Goal: Task Accomplishment & Management: Use online tool/utility

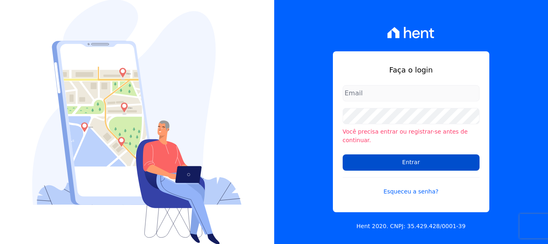
type input "maria.edinea@markaprime.com.br"
click at [428, 162] on input "Entrar" at bounding box center [411, 162] width 137 height 16
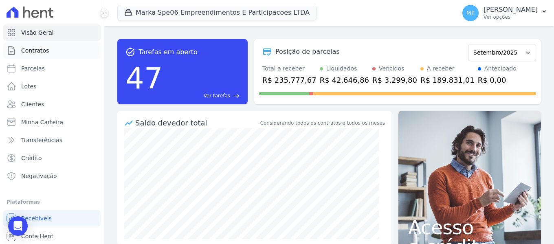
click at [34, 48] on span "Contratos" at bounding box center [35, 50] width 28 height 8
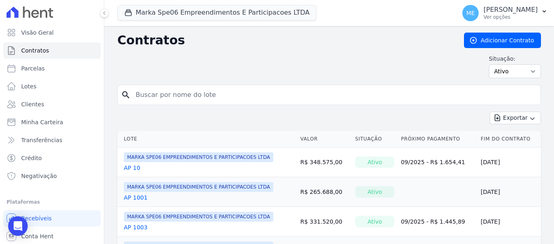
click at [207, 89] on input "search" at bounding box center [334, 95] width 407 height 16
type input "1009"
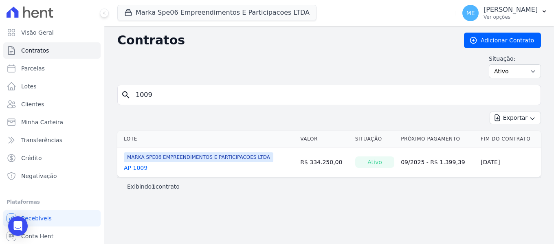
click at [138, 168] on link "AP 1009" at bounding box center [136, 168] width 24 height 8
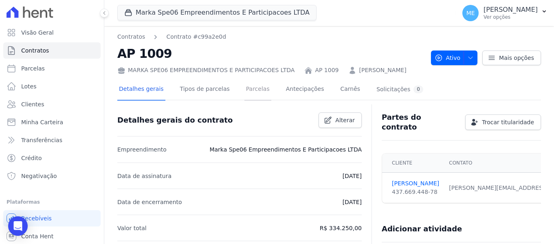
click at [249, 90] on link "Parcelas" at bounding box center [258, 90] width 27 height 22
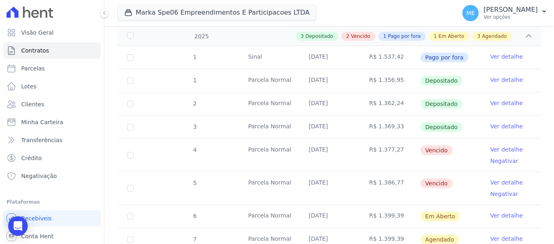
scroll to position [135, 0]
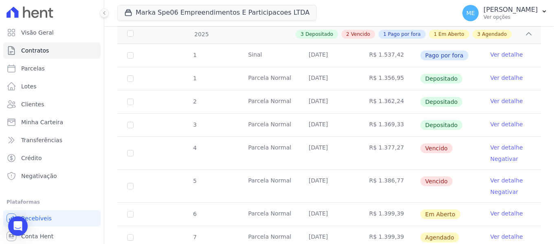
click at [504, 143] on link "Ver detalhe" at bounding box center [506, 147] width 33 height 8
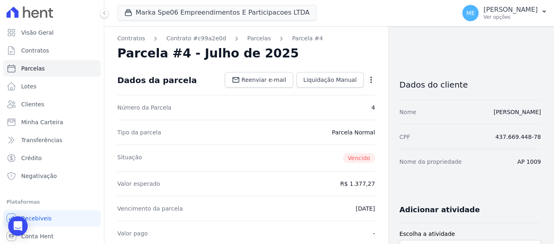
click at [371, 79] on icon "button" at bounding box center [372, 80] width 2 height 7
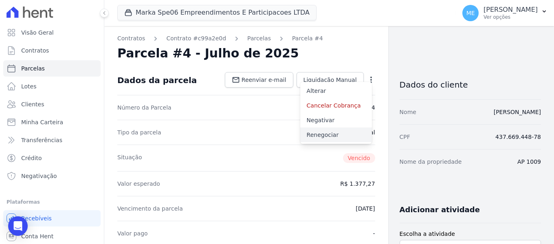
click at [325, 135] on link "Renegociar" at bounding box center [336, 135] width 72 height 15
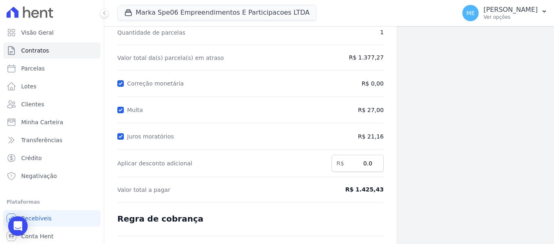
scroll to position [83, 0]
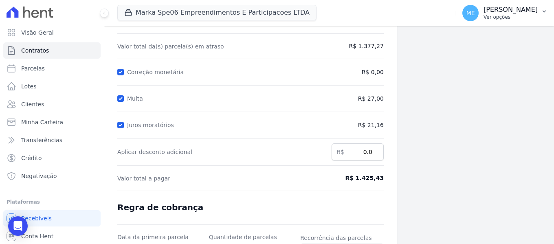
click at [543, 10] on icon "button" at bounding box center [544, 11] width 7 height 7
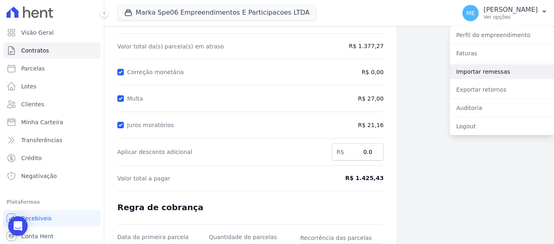
click at [485, 71] on link "Importar remessas" at bounding box center [502, 71] width 104 height 15
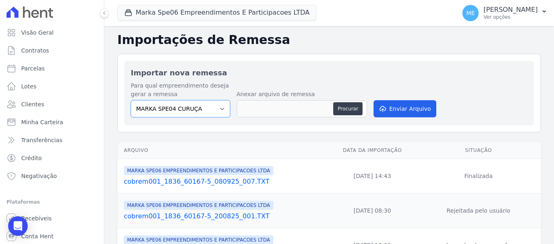
click at [222, 104] on select "MARKA SPE04 CURUÇA MARKA SPE06 EMPREENDIMENTOS E PARTICIPACOES LTDA MK SPE01 PE…" at bounding box center [180, 108] width 99 height 17
select select "fef18e2b-896b-4456-b766-b2db8c2ece14"
click at [131, 100] on select "MARKA SPE04 CURUÇA MARKA SPE06 EMPREENDIMENTOS E PARTICIPACOES LTDA MK SPE01 PE…" at bounding box center [180, 108] width 99 height 17
click at [338, 113] on button "Procurar" at bounding box center [347, 108] width 29 height 13
type input "cobrem001_1836_60167-5_090925_001.TXT"
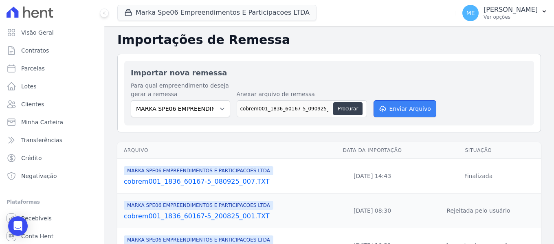
click at [410, 102] on button "Enviar Arquivo" at bounding box center [405, 108] width 63 height 17
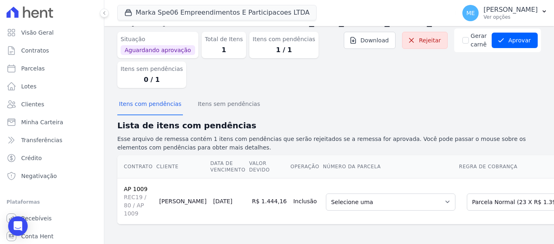
scroll to position [34, 0]
click at [410, 196] on select "Selecione uma 7 - 25/10/2025 - R$ 1.399,39 - Agendado 8 - 25/11/2025 - R$ 1.399…" at bounding box center [391, 202] width 130 height 17
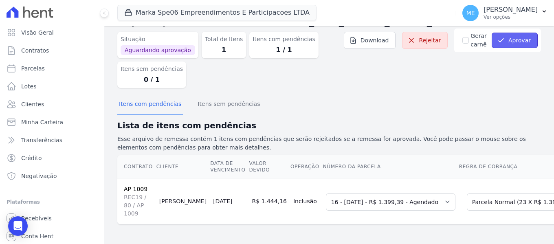
click at [508, 37] on button "Aprovar" at bounding box center [515, 40] width 46 height 15
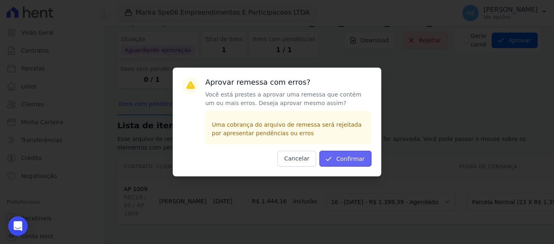
click at [336, 156] on button "Confirmar" at bounding box center [346, 159] width 52 height 16
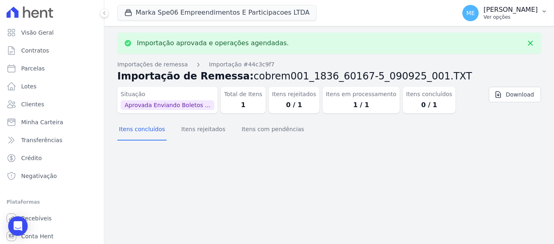
click at [544, 9] on icon "button" at bounding box center [544, 11] width 7 height 7
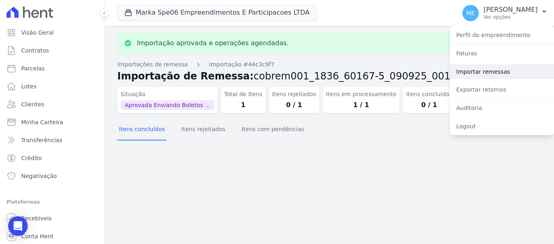
click at [466, 68] on link "Importar remessas" at bounding box center [502, 71] width 104 height 15
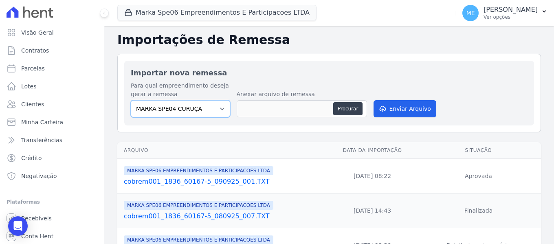
click at [218, 107] on select "MARKA SPE04 CURUÇA MARKA SPE06 EMPREENDIMENTOS E PARTICIPACOES LTDA MK SPE01 PE…" at bounding box center [180, 108] width 99 height 17
select select "fef18e2b-896b-4456-b766-b2db8c2ece14"
click at [131, 100] on select "MARKA SPE04 CURUÇA MARKA SPE06 EMPREENDIMENTOS E PARTICIPACOES LTDA MK SPE01 PE…" at bounding box center [180, 108] width 99 height 17
click at [341, 110] on button "Procurar" at bounding box center [347, 108] width 29 height 13
type input "cobrem001_1836_60167-5_090925_002.TXT"
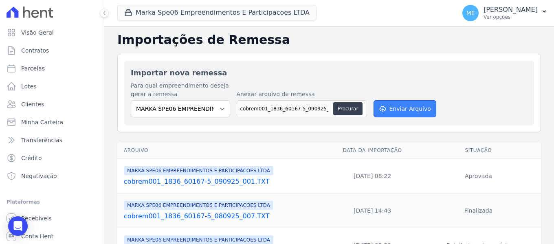
click at [415, 110] on button "Enviar Arquivo" at bounding box center [405, 108] width 63 height 17
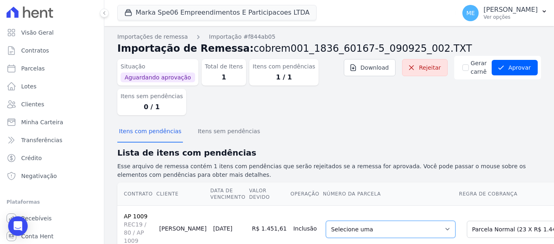
click at [408, 234] on select "Selecione uma 7 - 25/10/2025 - R$ 1.444,16 - Agendado 8 - 25/11/2025 - R$ 1.444…" at bounding box center [391, 229] width 130 height 17
click at [523, 75] on button "Aprovar" at bounding box center [515, 67] width 46 height 15
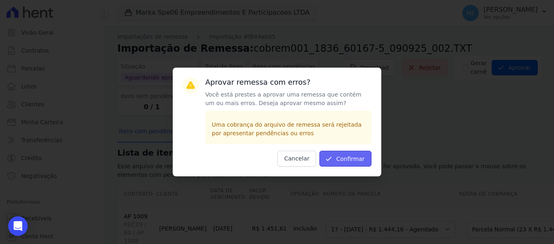
click at [346, 155] on button "Confirmar" at bounding box center [346, 159] width 52 height 16
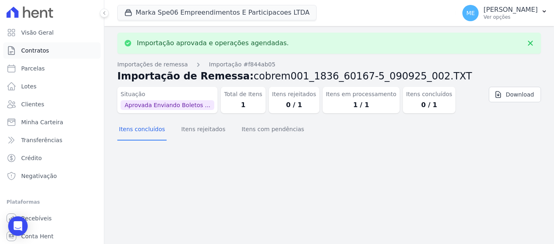
click at [21, 51] on link "Contratos" at bounding box center [51, 50] width 97 height 16
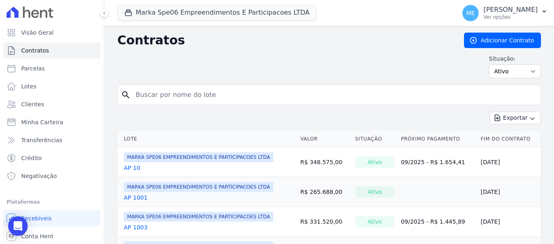
click at [154, 97] on input "search" at bounding box center [334, 95] width 407 height 16
type input "1006"
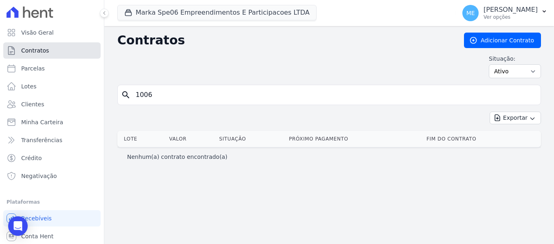
click at [55, 52] on link "Contratos" at bounding box center [51, 50] width 97 height 16
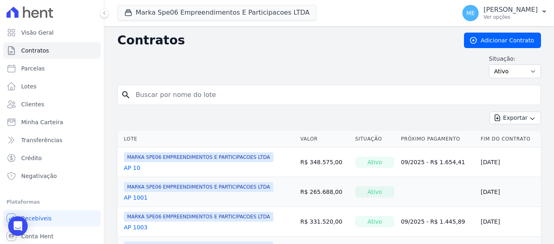
click at [200, 98] on input "search" at bounding box center [334, 95] width 407 height 16
type input "1009"
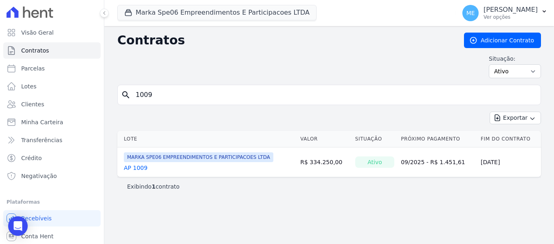
click at [133, 168] on link "AP 1009" at bounding box center [136, 168] width 24 height 8
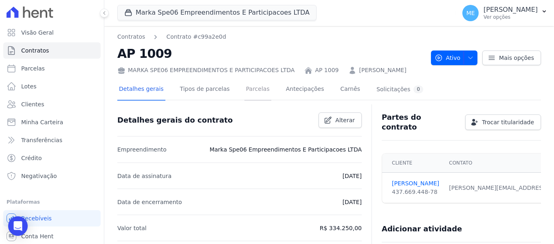
click at [256, 90] on link "Parcelas" at bounding box center [258, 90] width 27 height 22
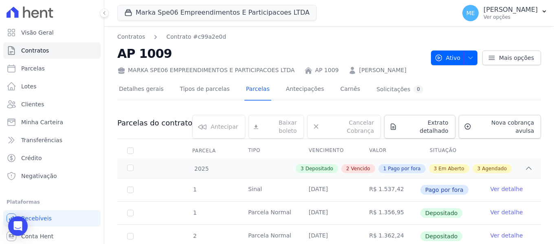
click at [256, 90] on link "Parcelas" at bounding box center [258, 90] width 27 height 22
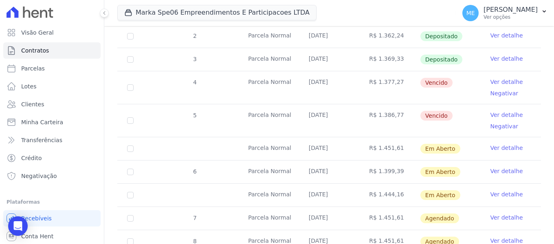
scroll to position [204, 0]
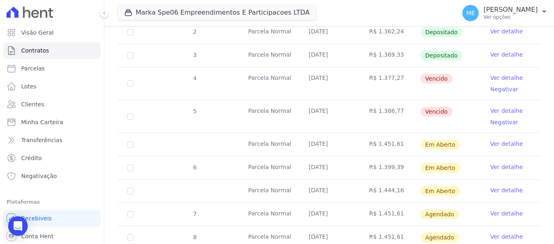
click at [509, 140] on link "Ver detalhe" at bounding box center [506, 144] width 33 height 8
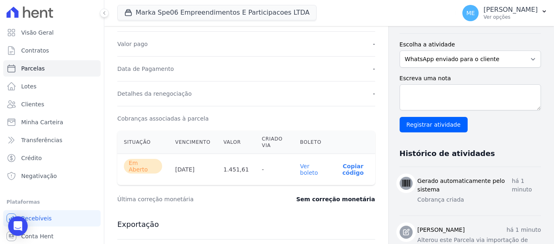
scroll to position [191, 0]
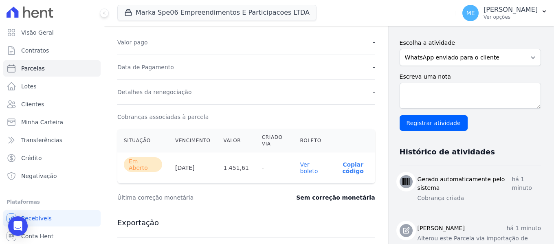
click at [306, 164] on link "Ver boleto" at bounding box center [309, 167] width 18 height 13
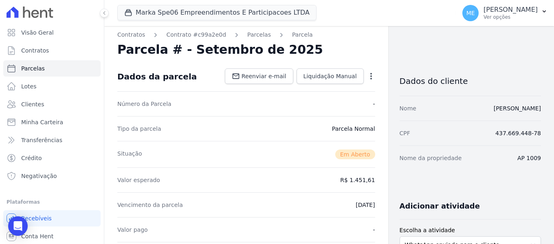
scroll to position [0, 0]
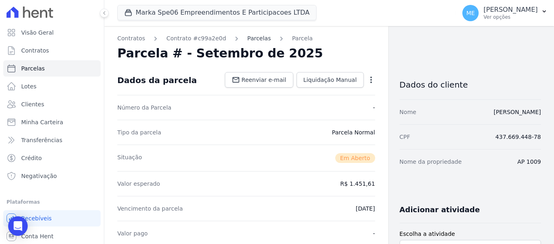
click at [250, 38] on link "Parcelas" at bounding box center [259, 38] width 24 height 9
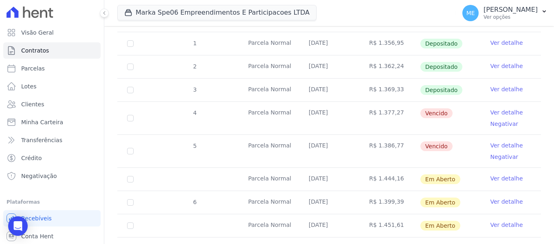
scroll to position [178, 0]
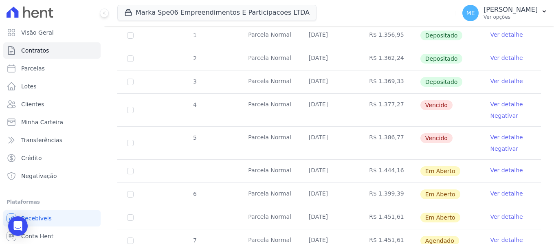
click at [492, 166] on link "Ver detalhe" at bounding box center [506, 170] width 33 height 8
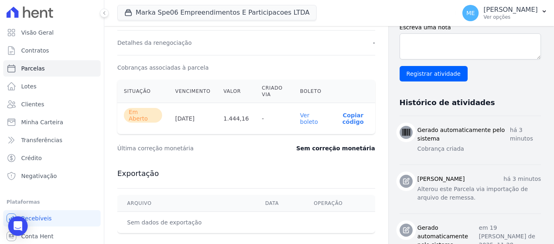
scroll to position [243, 0]
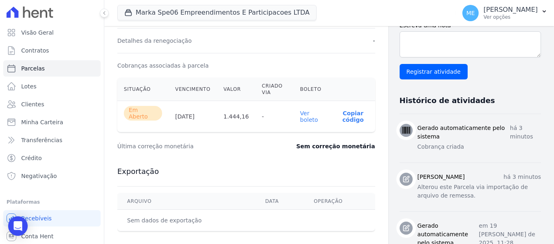
click at [303, 115] on link "Ver boleto" at bounding box center [309, 116] width 18 height 13
click at [39, 49] on span "Contratos" at bounding box center [35, 50] width 28 height 8
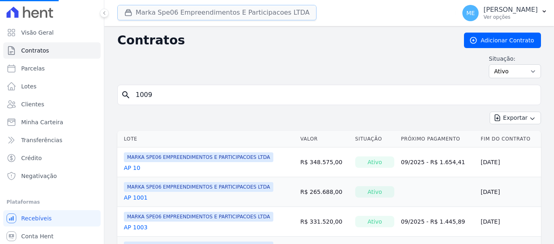
click at [179, 10] on button "Marka Spe06 Empreendimentos E Participacoes LTDA" at bounding box center [216, 12] width 199 height 15
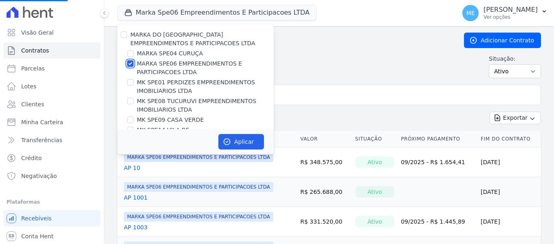
click at [128, 63] on input "MARKA SPE06 EMPREENDIMENTOS E PARTICIPACOES LTDA" at bounding box center [130, 63] width 7 height 7
checkbox input "false"
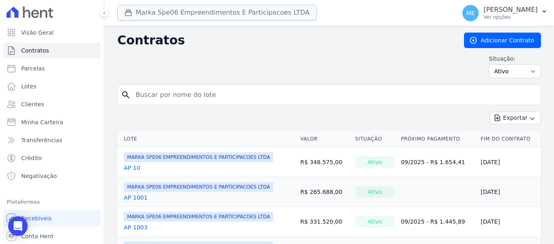
click at [199, 19] on button "Marka Spe06 Empreendimentos E Participacoes LTDA" at bounding box center [216, 12] width 199 height 15
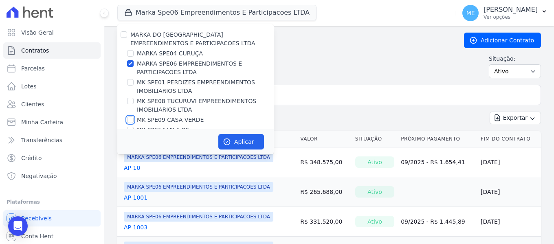
click at [131, 119] on input "MK SPE09 CASA VERDE" at bounding box center [130, 120] width 7 height 7
checkbox input "true"
click at [130, 65] on input "MARKA SPE06 EMPREENDIMENTOS E PARTICIPACOES LTDA" at bounding box center [130, 63] width 7 height 7
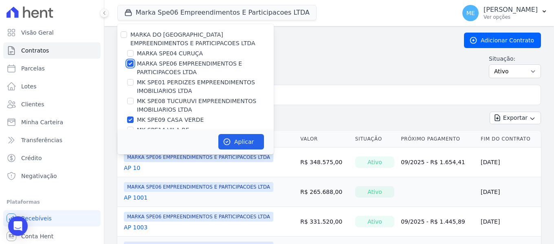
checkbox input "false"
click at [241, 143] on button "Aplicar" at bounding box center [241, 141] width 46 height 15
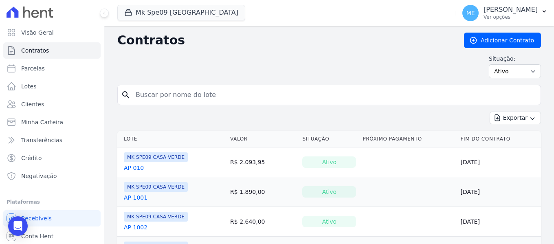
click at [263, 99] on input "search" at bounding box center [334, 95] width 407 height 16
type input "1201"
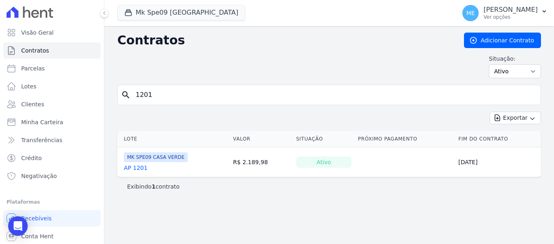
click at [132, 166] on link "AP 1201" at bounding box center [136, 168] width 24 height 8
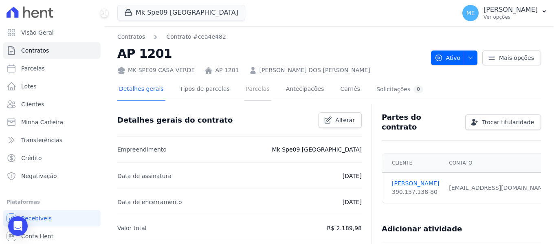
click at [251, 90] on link "Parcelas" at bounding box center [258, 90] width 27 height 22
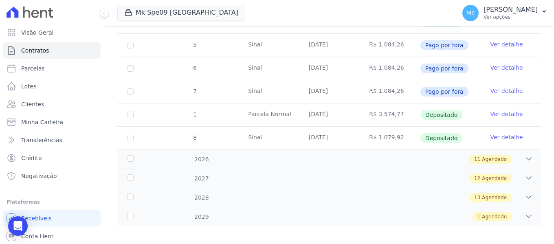
scroll to position [222, 0]
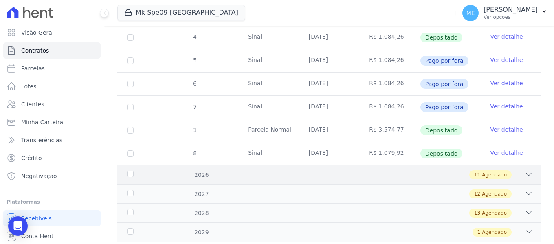
click at [525, 170] on icon at bounding box center [529, 174] width 8 height 8
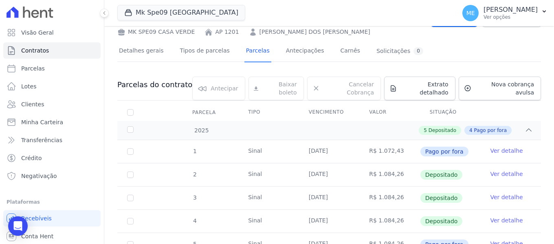
scroll to position [0, 0]
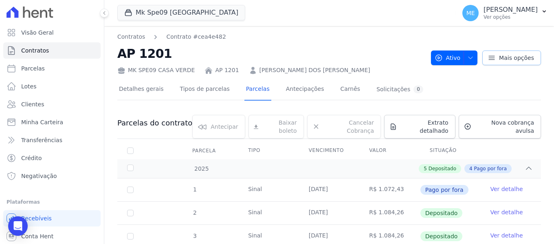
click at [517, 56] on span "Mais opções" at bounding box center [516, 58] width 35 height 8
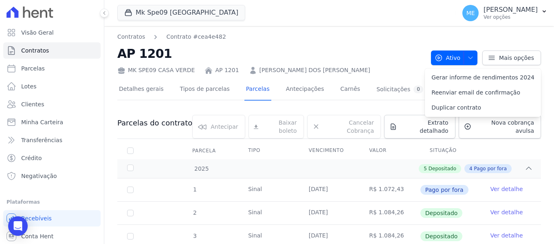
click at [394, 45] on h2 "AP 1201" at bounding box center [270, 53] width 307 height 18
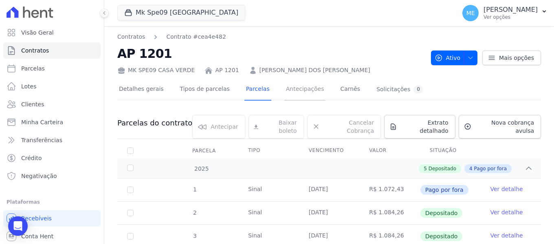
click at [297, 88] on link "Antecipações" at bounding box center [306, 90] width 42 height 22
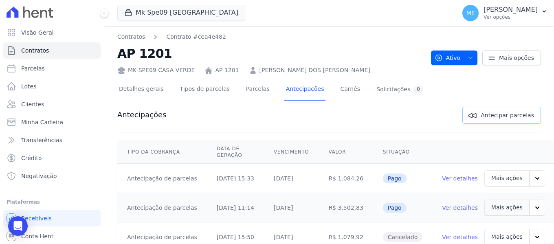
click at [484, 112] on span "Antecipar parcelas" at bounding box center [507, 115] width 53 height 8
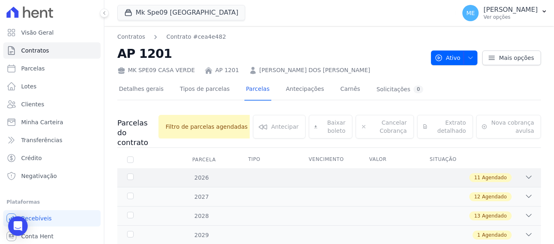
click at [504, 173] on div "11 Agendado" at bounding box center [491, 177] width 42 height 9
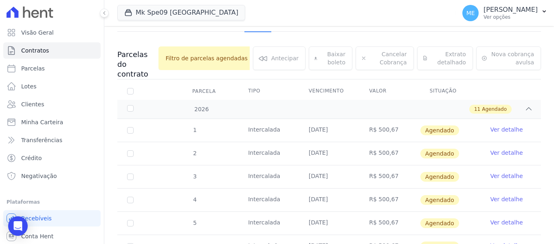
scroll to position [70, 0]
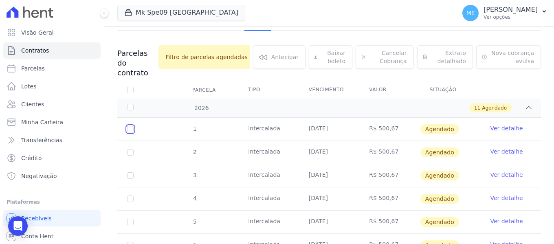
click at [130, 126] on input "checkbox" at bounding box center [130, 129] width 7 height 7
checkbox input "true"
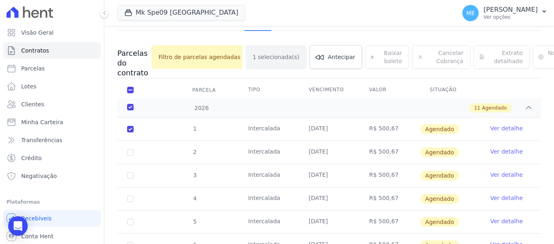
click at [130, 121] on td "1" at bounding box center [130, 129] width 26 height 23
click at [132, 92] on input "checkbox" at bounding box center [130, 90] width 7 height 7
checkbox input "false"
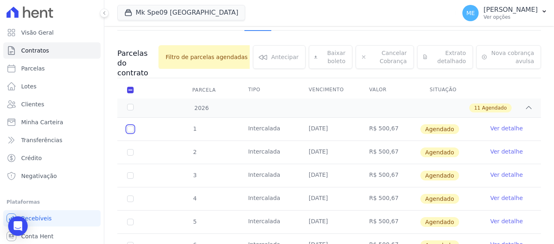
click at [132, 126] on input "checkbox" at bounding box center [130, 129] width 7 height 7
checkbox input "true"
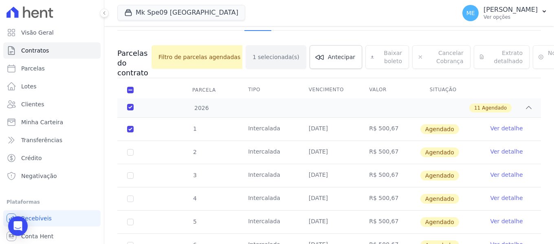
click at [132, 120] on td "1" at bounding box center [130, 129] width 26 height 23
click at [130, 152] on input "checkbox" at bounding box center [130, 152] width 7 height 7
checkbox input "true"
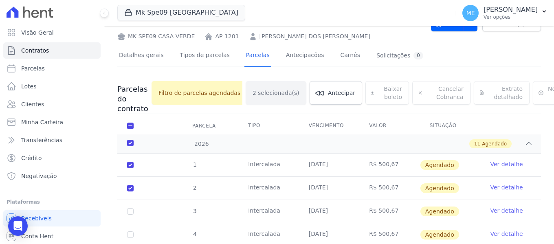
scroll to position [20, 0]
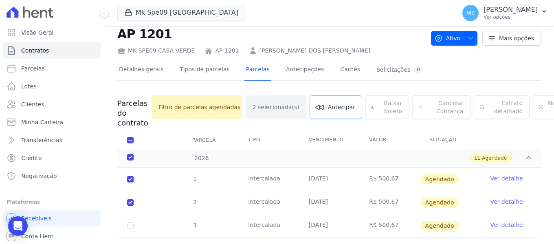
click at [328, 105] on span "Antecipar" at bounding box center [341, 107] width 27 height 8
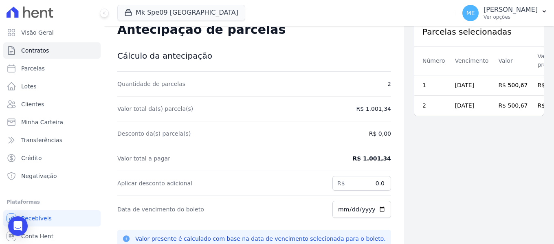
scroll to position [26, 0]
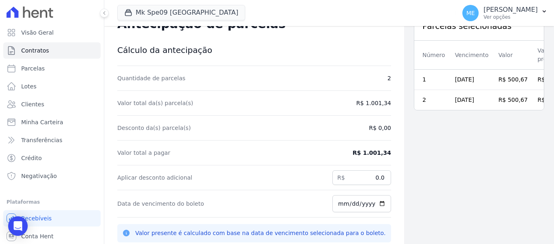
click at [379, 153] on dd "R$ 1.001,34" at bounding box center [372, 153] width 38 height 8
click at [42, 52] on span "Contratos" at bounding box center [35, 50] width 28 height 8
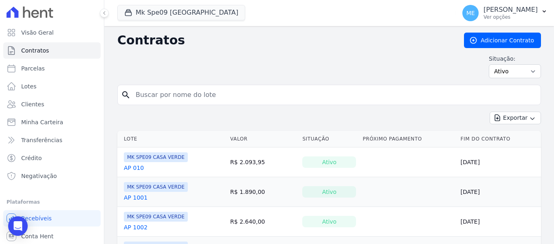
click at [209, 91] on input "search" at bounding box center [334, 95] width 407 height 16
type input "1201"
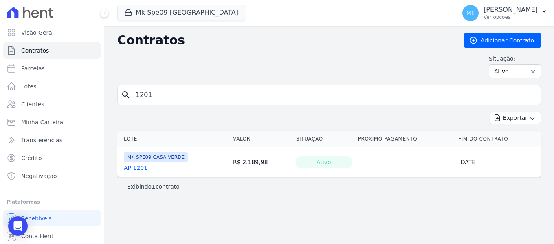
click at [134, 166] on link "AP 1201" at bounding box center [136, 168] width 24 height 8
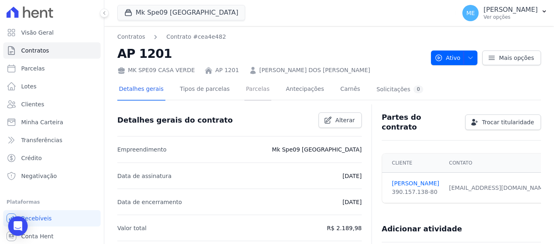
click at [249, 88] on link "Parcelas" at bounding box center [258, 90] width 27 height 22
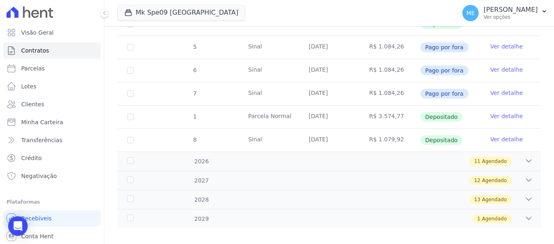
scroll to position [238, 0]
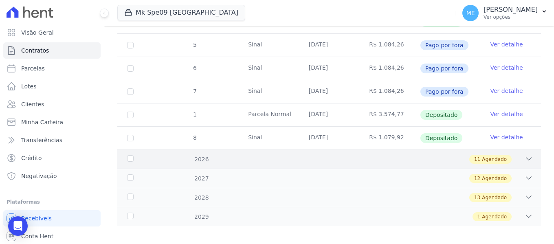
click at [525, 155] on icon at bounding box center [529, 159] width 8 height 8
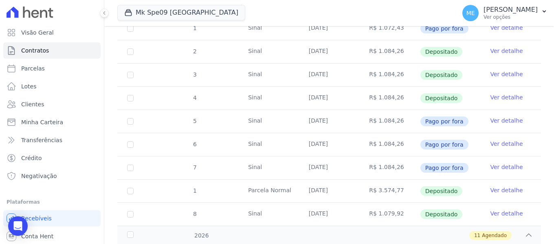
scroll to position [163, 0]
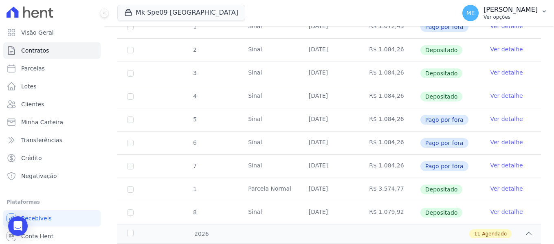
click at [542, 9] on icon "button" at bounding box center [544, 11] width 7 height 7
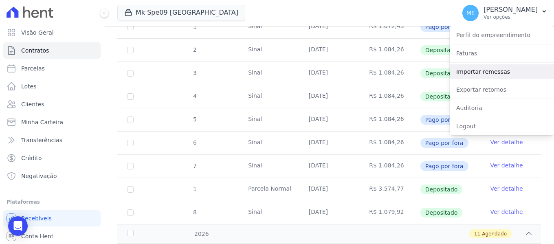
click at [492, 67] on link "Importar remessas" at bounding box center [502, 71] width 104 height 15
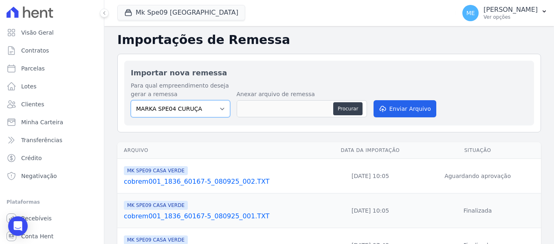
click at [218, 111] on select "MARKA SPE04 CURUÇA MARKA SPE06 EMPREENDIMENTOS E PARTICIPACOES LTDA MK SPE01 PE…" at bounding box center [180, 108] width 99 height 17
click at [215, 112] on select "MARKA SPE04 CURUÇA MARKA SPE06 EMPREENDIMENTOS E PARTICIPACOES LTDA MK SPE01 PE…" at bounding box center [180, 108] width 99 height 17
select select "faf7fecb-8fd7-4b35-8acd-3d6a38ea6f82"
click at [131, 100] on select "MARKA SPE04 CURUÇA MARKA SPE06 EMPREENDIMENTOS E PARTICIPACOES LTDA MK SPE01 PE…" at bounding box center [180, 108] width 99 height 17
click at [353, 106] on button "Procurar" at bounding box center [347, 108] width 29 height 13
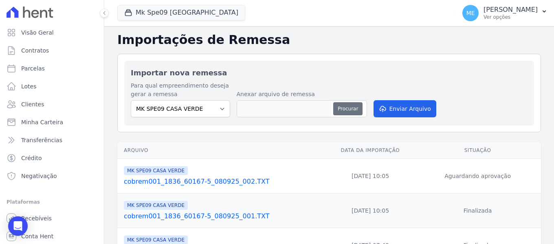
type input "cobrem001_1836_60167-5_090925_003.TXT"
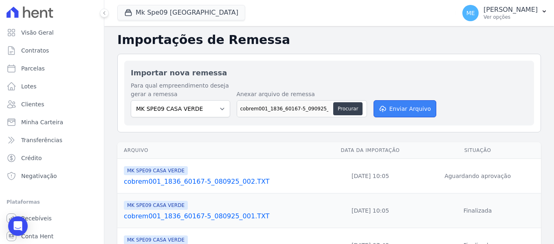
click at [415, 110] on button "Enviar Arquivo" at bounding box center [405, 108] width 63 height 17
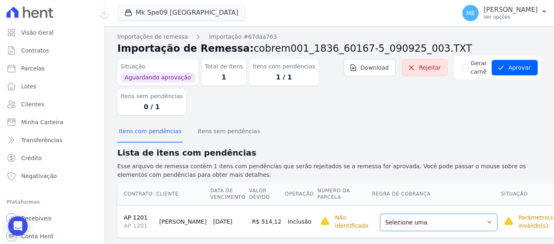
click at [457, 225] on select "Selecione uma Nova Parcela Avulsa Parcela Avulsa Existente Intercalada (36 X R$…" at bounding box center [438, 222] width 117 height 17
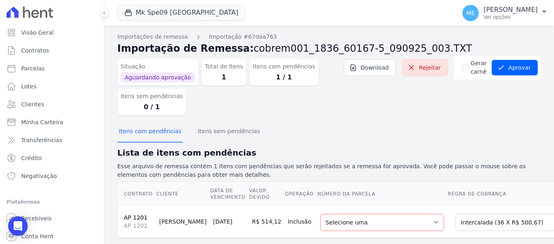
scroll to position [20, 0]
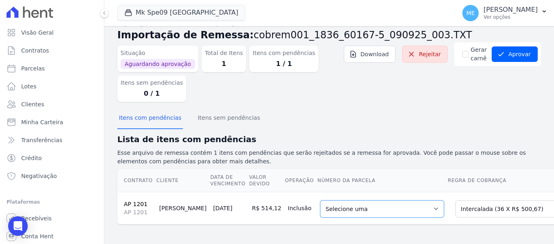
click at [400, 201] on select "Selecione uma 1 - [DATE] - R$ 500,67 - Agendado 2 - [DATE] - R$ 500,67 - Agenda…" at bounding box center [382, 209] width 124 height 17
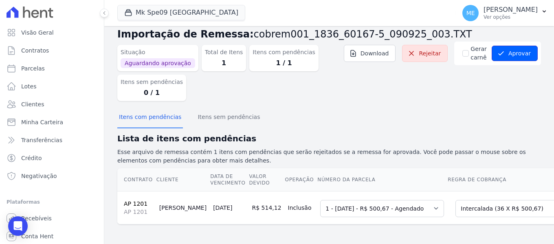
click at [508, 52] on button "Aprovar" at bounding box center [515, 53] width 46 height 15
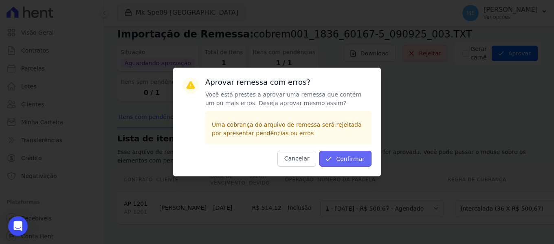
click at [361, 154] on button "Confirmar" at bounding box center [346, 159] width 52 height 16
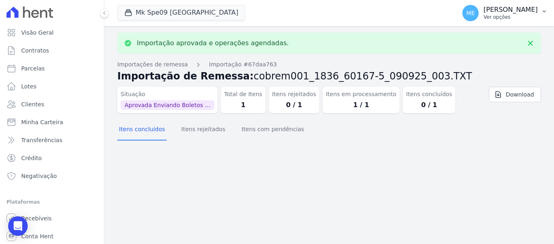
click at [543, 15] on button "ME [PERSON_NAME] Ver opções" at bounding box center [505, 13] width 98 height 23
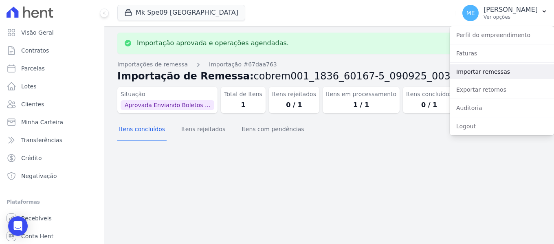
click at [487, 71] on link "Importar remessas" at bounding box center [502, 71] width 104 height 15
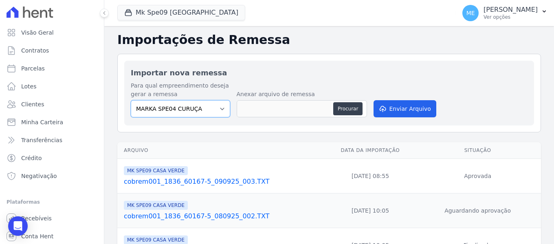
click at [221, 107] on select "MARKA SPE04 CURUÇA MARKA SPE06 EMPREENDIMENTOS E PARTICIPACOES LTDA MK SPE01 PE…" at bounding box center [180, 108] width 99 height 17
select select "faf7fecb-8fd7-4b35-8acd-3d6a38ea6f82"
click at [131, 100] on select "MARKA SPE04 CURUÇA MARKA SPE06 EMPREENDIMENTOS E PARTICIPACOES LTDA MK SPE01 PE…" at bounding box center [180, 108] width 99 height 17
click at [346, 110] on button "Procurar" at bounding box center [347, 108] width 29 height 13
type input "cobrem001_1836_60167-5_090925_003.TXT"
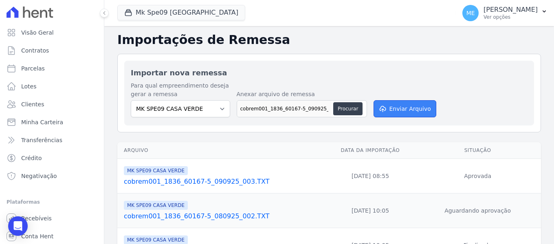
click at [422, 107] on button "Enviar Arquivo" at bounding box center [405, 108] width 63 height 17
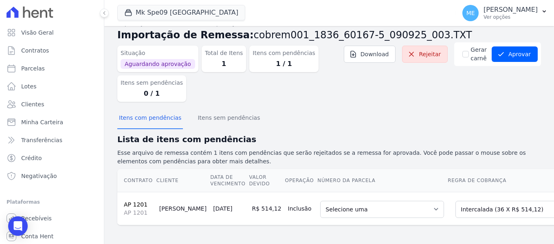
scroll to position [21, 0]
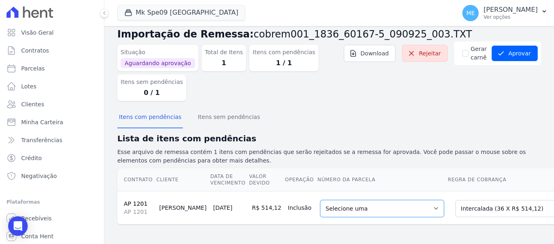
click at [395, 200] on select "Selecione uma 2 - [DATE] - R$ 514,12 - Agendado 3 - [DATE] - R$ 514,12 - Agenda…" at bounding box center [382, 208] width 124 height 17
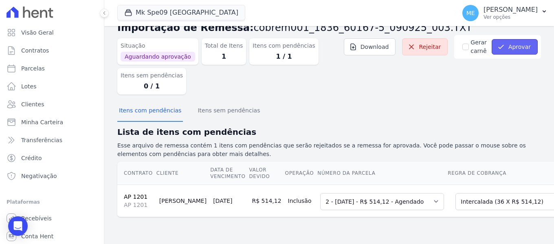
click at [512, 43] on button "Aprovar" at bounding box center [515, 46] width 46 height 15
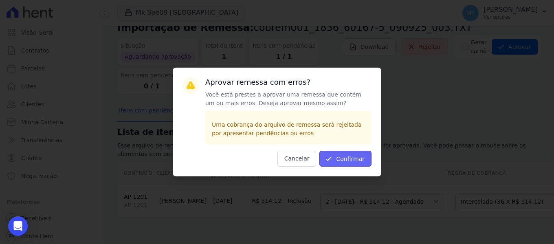
click at [349, 155] on button "Confirmar" at bounding box center [346, 159] width 52 height 16
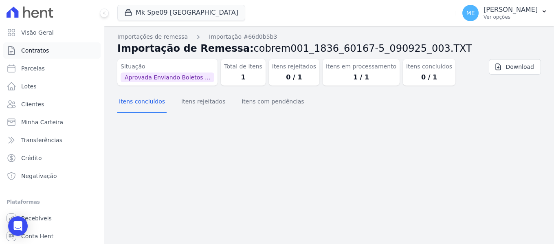
click at [39, 53] on span "Contratos" at bounding box center [35, 50] width 28 height 8
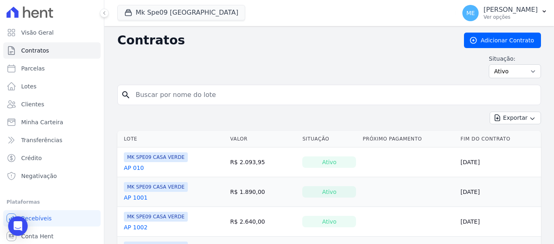
click at [223, 97] on input "search" at bounding box center [334, 95] width 407 height 16
type input "1201"
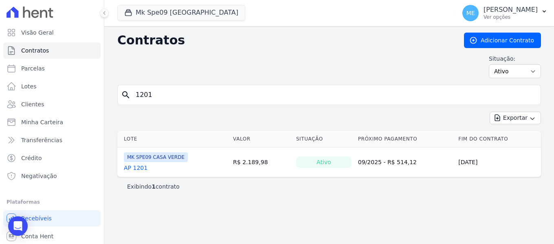
click at [143, 166] on link "AP 1201" at bounding box center [136, 168] width 24 height 8
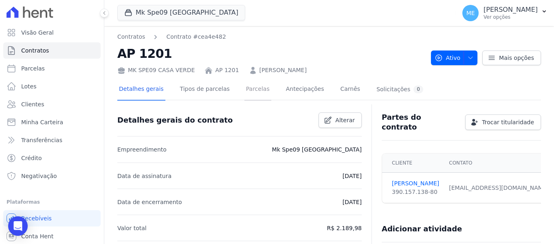
click at [245, 88] on link "Parcelas" at bounding box center [258, 90] width 27 height 22
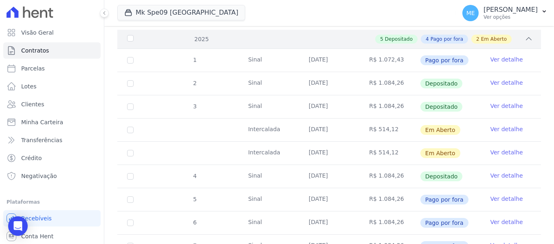
scroll to position [122, 0]
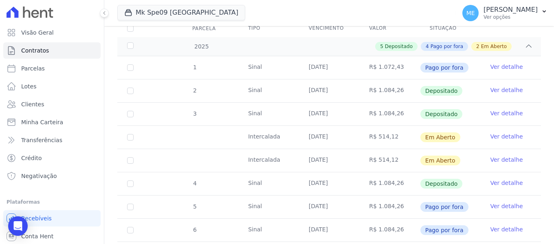
click at [496, 132] on link "Ver detalhe" at bounding box center [506, 136] width 33 height 8
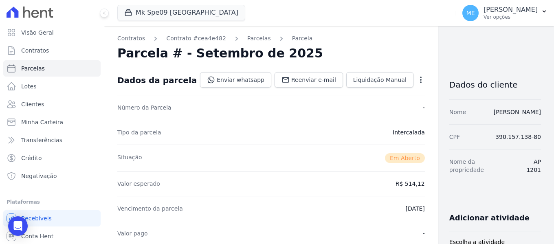
click at [417, 82] on icon "button" at bounding box center [421, 80] width 8 height 8
click at [350, 90] on link "Alterar" at bounding box center [386, 91] width 72 height 15
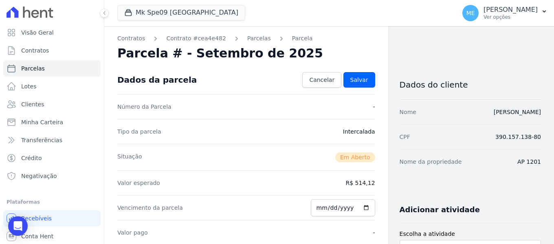
click at [367, 187] on dd "R$ 514,12" at bounding box center [360, 183] width 29 height 8
click at [367, 185] on dd "R$ 514,12" at bounding box center [360, 183] width 29 height 8
click at [329, 80] on span "Cancelar" at bounding box center [321, 80] width 25 height 8
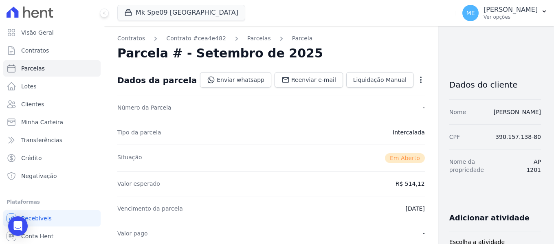
click at [417, 84] on div "Open options" at bounding box center [421, 81] width 8 height 10
click at [417, 81] on icon "button" at bounding box center [421, 80] width 8 height 8
click at [355, 102] on link "Cancelar Cobrança" at bounding box center [386, 105] width 72 height 15
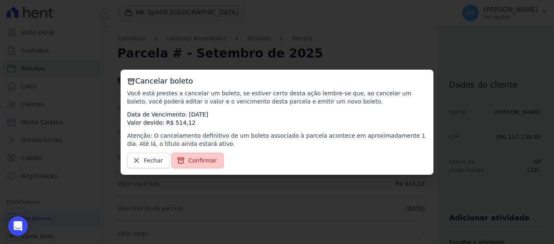
click at [192, 161] on span "Confirmar" at bounding box center [202, 161] width 29 height 8
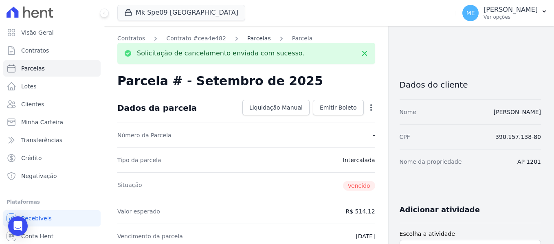
click at [247, 36] on link "Parcelas" at bounding box center [259, 38] width 24 height 9
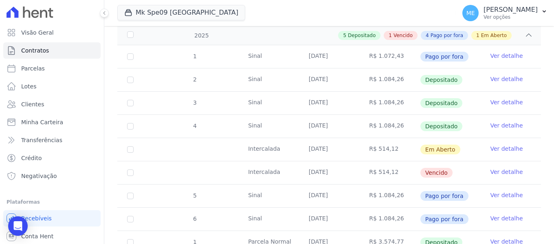
scroll to position [163, 0]
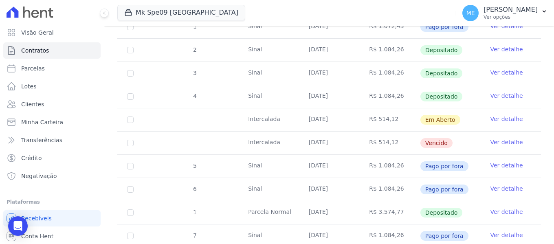
click at [506, 138] on link "Ver detalhe" at bounding box center [506, 142] width 33 height 8
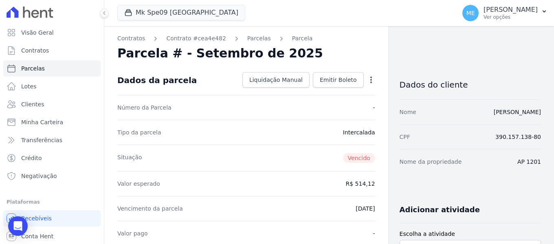
click at [371, 79] on icon "button" at bounding box center [371, 80] width 8 height 8
click at [247, 38] on link "Parcelas" at bounding box center [259, 38] width 24 height 9
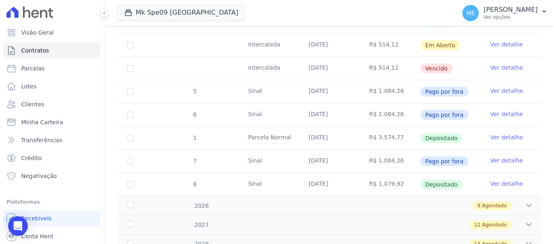
scroll to position [245, 0]
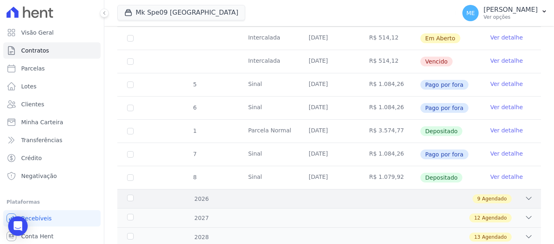
click at [525, 194] on icon at bounding box center [529, 198] width 8 height 8
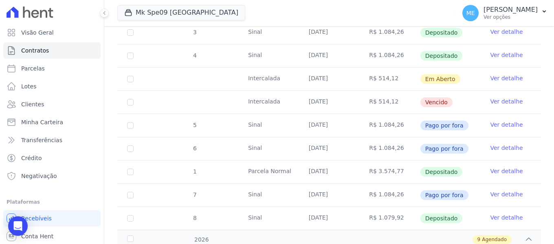
scroll to position [163, 0]
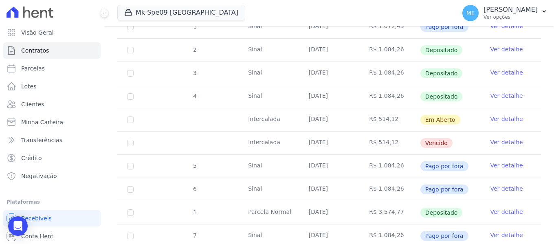
click at [502, 138] on link "Ver detalhe" at bounding box center [506, 142] width 33 height 8
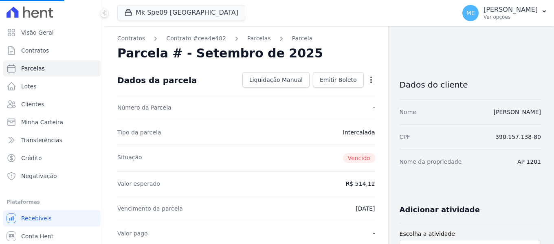
click at [371, 80] on icon "button" at bounding box center [371, 80] width 8 height 8
click at [249, 40] on link "Parcelas" at bounding box center [259, 38] width 24 height 9
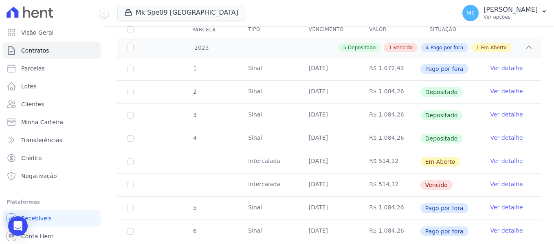
scroll to position [162, 0]
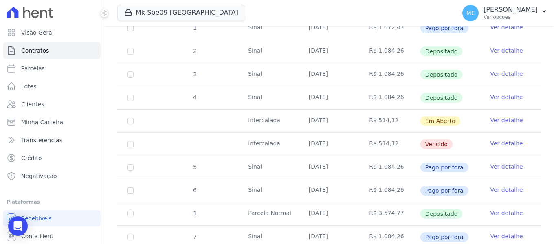
click at [493, 116] on link "Ver detalhe" at bounding box center [506, 120] width 33 height 8
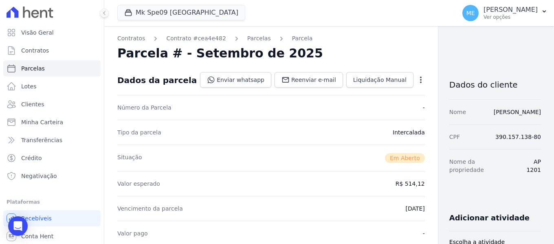
click at [417, 77] on icon "button" at bounding box center [421, 80] width 8 height 8
click at [350, 102] on link "Cancelar Cobrança" at bounding box center [386, 105] width 72 height 15
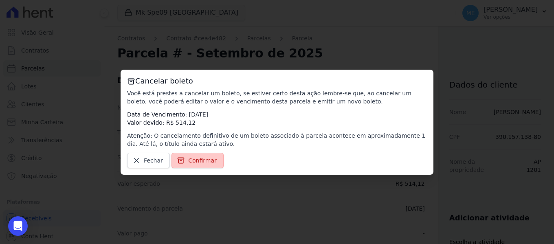
click at [200, 162] on span "Confirmar" at bounding box center [202, 161] width 29 height 8
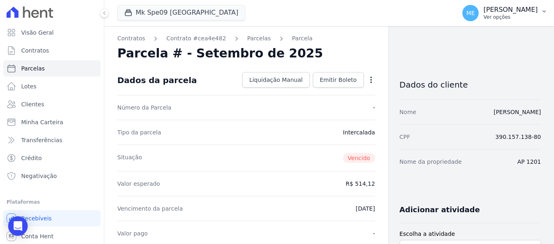
click at [545, 6] on button "ME Maria Edinea Ver opções" at bounding box center [505, 13] width 98 height 23
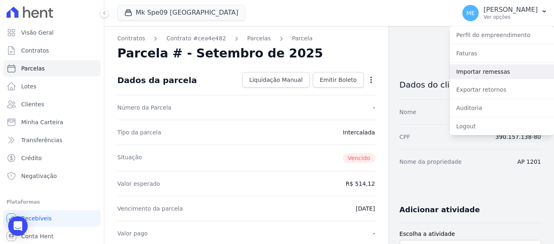
click at [477, 71] on link "Importar remessas" at bounding box center [502, 71] width 104 height 15
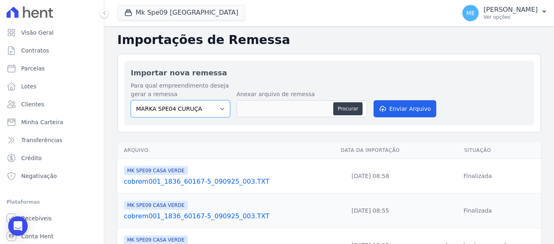
click at [222, 112] on select "MARKA SPE04 CURUÇA MARKA SPE06 EMPREENDIMENTOS E PARTICIPACOES LTDA MK SPE01 PE…" at bounding box center [180, 108] width 99 height 17
select select "faf7fecb-8fd7-4b35-8acd-3d6a38ea6f82"
click at [131, 100] on select "MARKA SPE04 CURUÇA MARKA SPE06 EMPREENDIMENTOS E PARTICIPACOES LTDA MK SPE01 PE…" at bounding box center [180, 108] width 99 height 17
click at [352, 107] on button "Procurar" at bounding box center [347, 108] width 29 height 13
type input "cobrem001_1836_60167-5_090925_006.TXT"
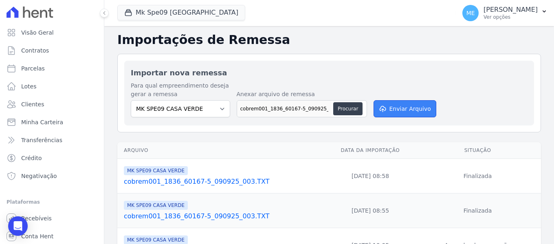
click at [415, 114] on button "Enviar Arquivo" at bounding box center [405, 108] width 63 height 17
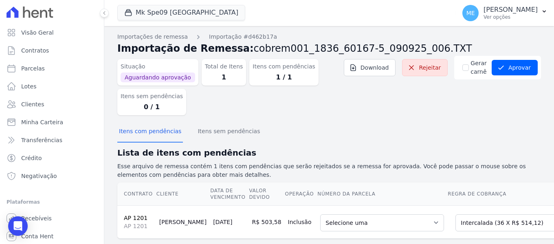
scroll to position [21, 0]
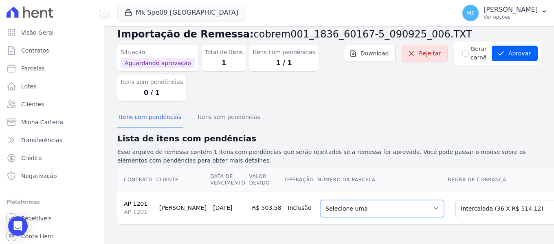
click at [401, 204] on select "Selecione uma - 09/09/2025 - R$ 514,12 - Vencido 3 - 10/04/2026 - R$ 514,12 - A…" at bounding box center [382, 208] width 124 height 17
click at [444, 120] on div "Itens com pendências Itens sem pendências" at bounding box center [329, 118] width 424 height 20
click at [400, 200] on select "Selecione uma - 09/09/2025 - R$ 514,12 - Vencido 3 - 10/04/2026 - R$ 514,12 - A…" at bounding box center [382, 208] width 124 height 17
click at [481, 98] on div "Situação Aguardando aprovação Total de Itens 1 Itens com pendências 1 / 1 Itens…" at bounding box center [329, 75] width 424 height 66
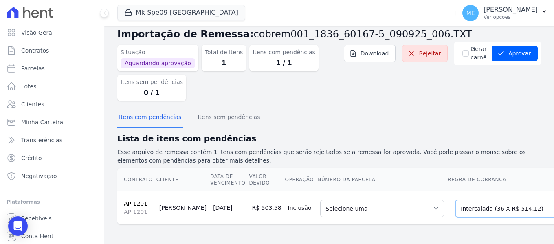
click at [515, 201] on select "Selecione uma Nova Parcela Avulsa Parcela Avulsa Existente Intercalada (36 X R$…" at bounding box center [514, 208] width 117 height 17
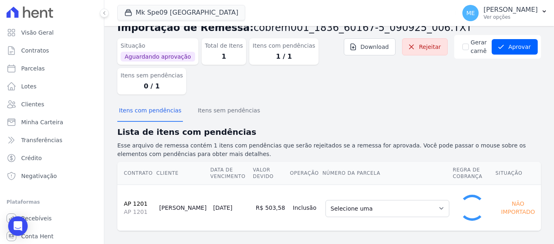
scroll to position [15, 0]
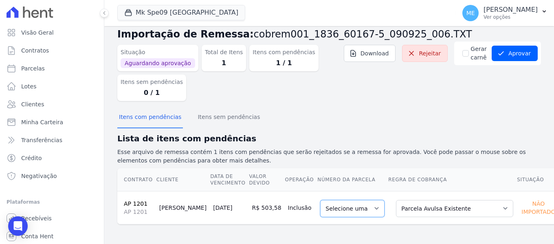
click at [359, 206] on select "Selecione uma" at bounding box center [352, 208] width 64 height 17
click at [357, 206] on select "Selecione uma" at bounding box center [352, 208] width 64 height 17
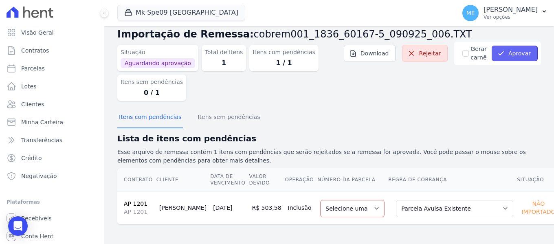
click at [520, 51] on button "Aprovar" at bounding box center [515, 53] width 46 height 15
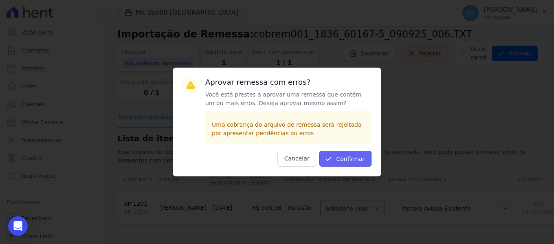
click at [352, 157] on button "Confirmar" at bounding box center [346, 159] width 52 height 16
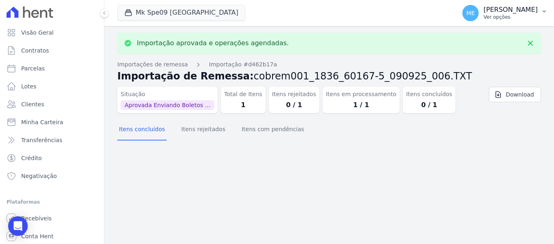
click at [541, 11] on button "ME Maria Edinea Ver opções" at bounding box center [505, 13] width 98 height 23
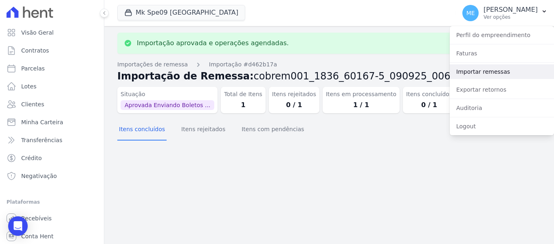
click at [498, 66] on link "Importar remessas" at bounding box center [502, 71] width 104 height 15
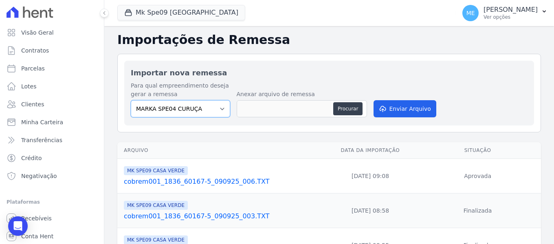
click at [219, 108] on select "MARKA SPE04 CURUÇA MARKA SPE06 EMPREENDIMENTOS E PARTICIPACOES LTDA MK SPE01 PE…" at bounding box center [180, 108] width 99 height 17
select select "faf7fecb-8fd7-4b35-8acd-3d6a38ea6f82"
click at [131, 100] on select "MARKA SPE04 CURUÇA MARKA SPE06 EMPREENDIMENTOS E PARTICIPACOES LTDA MK SPE01 PE…" at bounding box center [180, 108] width 99 height 17
click at [349, 110] on button "Procurar" at bounding box center [347, 108] width 29 height 13
type input "cobrem001_1836_60167-5_090925_007.TXT"
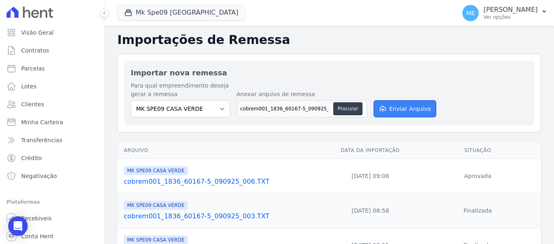
click at [405, 110] on button "Enviar Arquivo" at bounding box center [405, 108] width 63 height 17
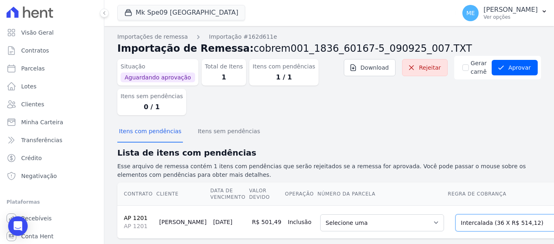
click at [511, 221] on select "Selecione uma Nova Parcela Avulsa Parcela Avulsa Existente Intercalada (36 X R$…" at bounding box center [514, 222] width 117 height 17
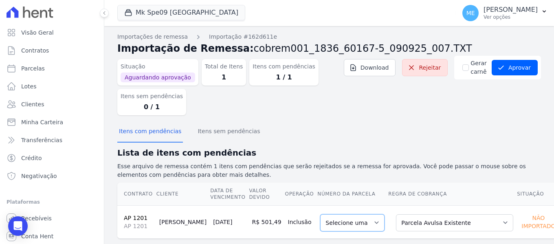
click at [347, 221] on select "Selecione uma" at bounding box center [352, 222] width 64 height 17
click at [351, 221] on select "Selecione uma" at bounding box center [352, 222] width 64 height 17
click at [523, 70] on button "Aprovar" at bounding box center [515, 67] width 46 height 15
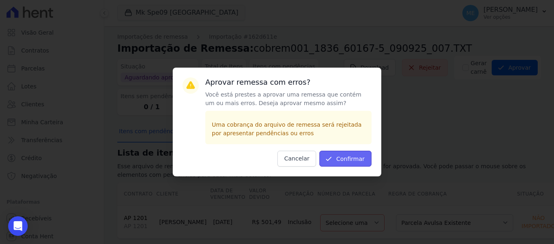
click at [354, 154] on button "Confirmar" at bounding box center [346, 159] width 52 height 16
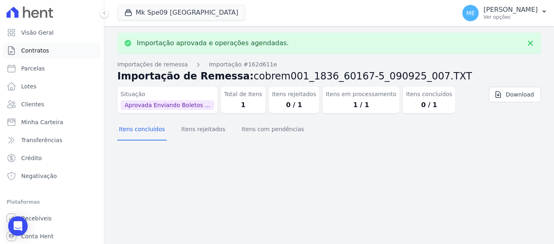
click at [46, 47] on span "Contratos" at bounding box center [35, 50] width 28 height 8
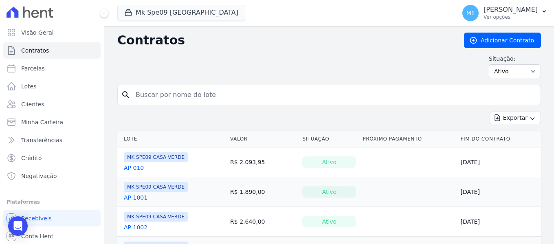
click at [200, 93] on input "search" at bounding box center [334, 95] width 407 height 16
type input "1201"
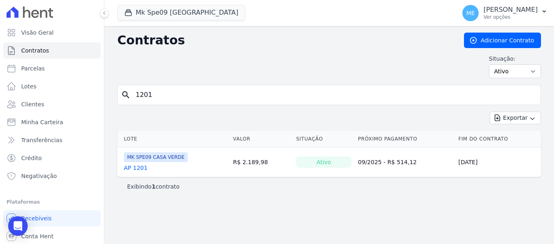
click at [139, 166] on link "AP 1201" at bounding box center [136, 168] width 24 height 8
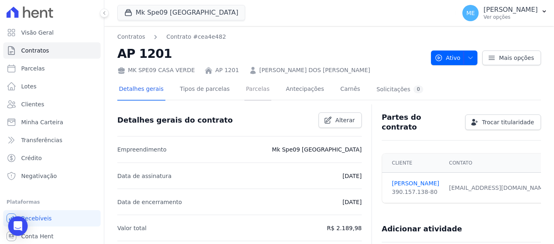
click at [252, 87] on link "Parcelas" at bounding box center [258, 90] width 27 height 22
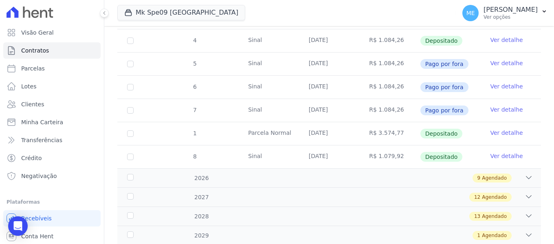
scroll to position [284, 0]
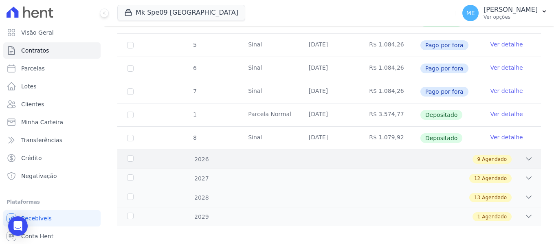
click at [525, 155] on icon at bounding box center [529, 159] width 8 height 8
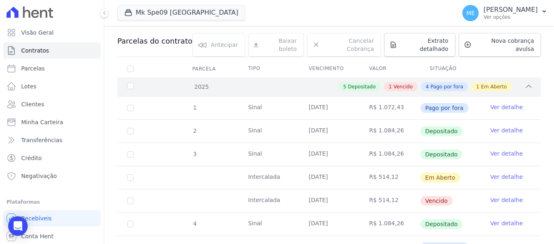
scroll to position [82, 0]
click at [525, 83] on icon at bounding box center [529, 87] width 8 height 8
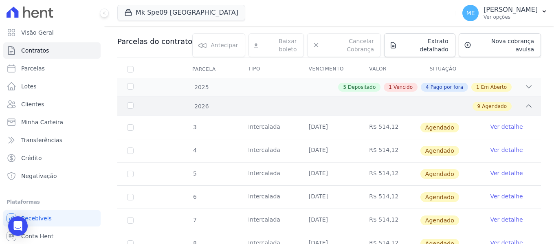
click at [525, 102] on icon at bounding box center [529, 106] width 8 height 8
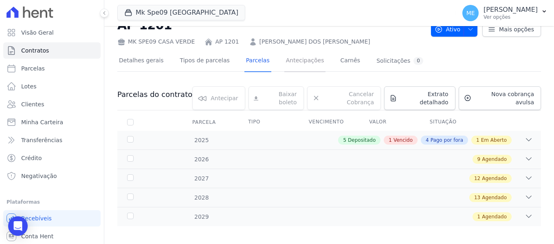
click at [301, 62] on link "Antecipações" at bounding box center [306, 62] width 42 height 22
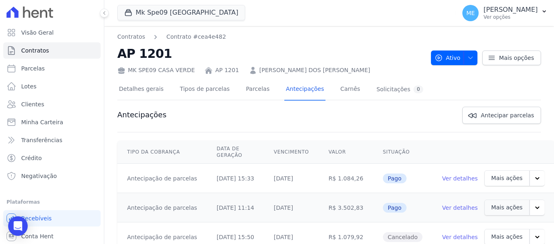
scroll to position [27, 0]
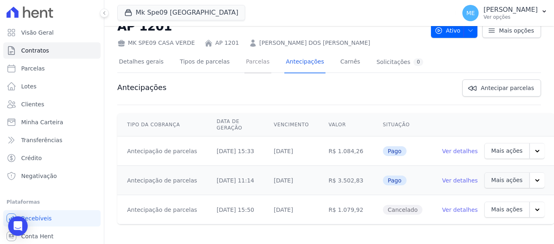
click at [245, 65] on link "Parcelas" at bounding box center [258, 63] width 27 height 22
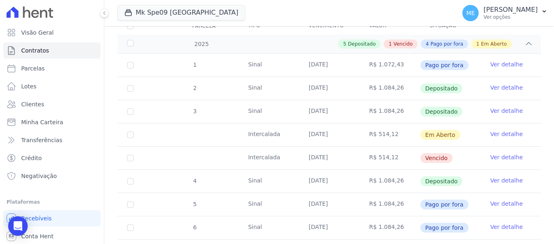
scroll to position [122, 0]
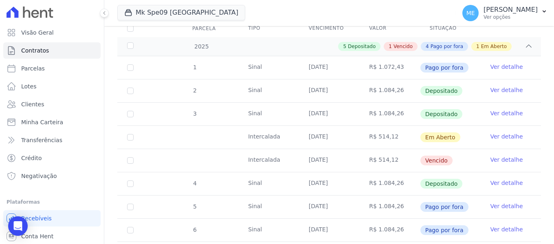
click at [501, 132] on link "Ver detalhe" at bounding box center [506, 136] width 33 height 8
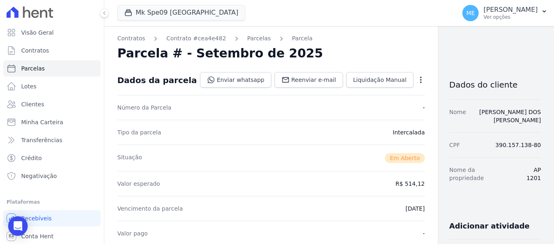
click at [417, 83] on icon "button" at bounding box center [421, 80] width 8 height 8
click at [350, 92] on link "Alterar" at bounding box center [386, 91] width 72 height 15
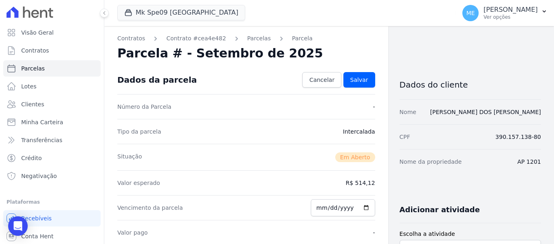
click at [358, 183] on dd "R$ 514,12" at bounding box center [360, 183] width 29 height 8
click at [325, 82] on span "Cancelar" at bounding box center [321, 80] width 25 height 8
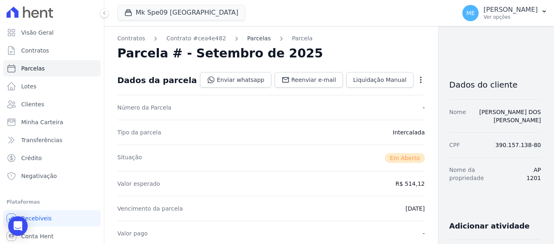
click at [247, 36] on link "Parcelas" at bounding box center [259, 38] width 24 height 9
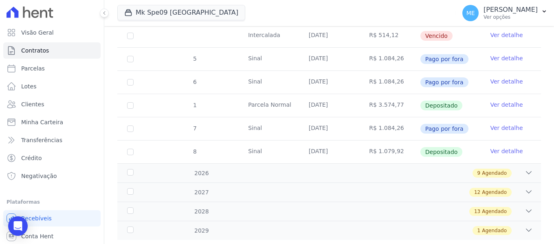
scroll to position [284, 0]
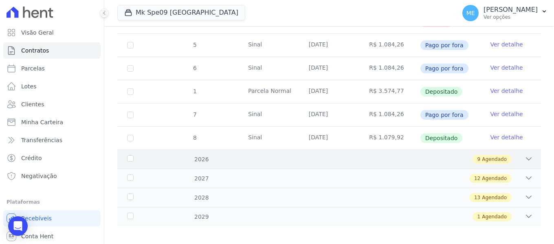
click at [525, 155] on icon at bounding box center [529, 159] width 8 height 8
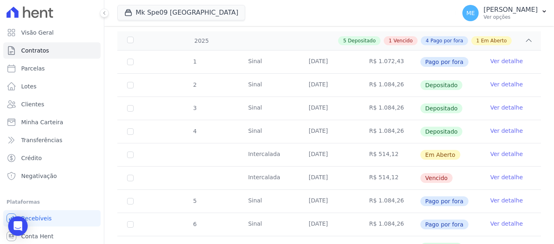
scroll to position [121, 0]
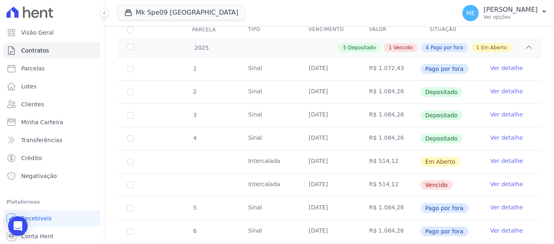
click at [503, 159] on td "Ver detalhe" at bounding box center [511, 161] width 61 height 23
click at [503, 157] on link "Ver detalhe" at bounding box center [506, 161] width 33 height 8
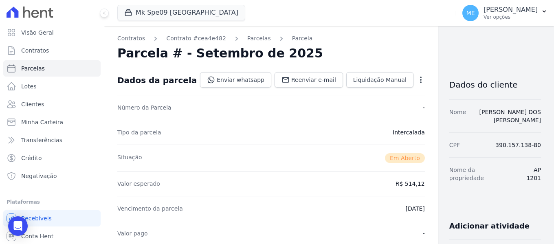
click at [417, 79] on icon "button" at bounding box center [421, 80] width 8 height 8
click at [350, 104] on link "Cancelar Cobrança" at bounding box center [386, 105] width 72 height 15
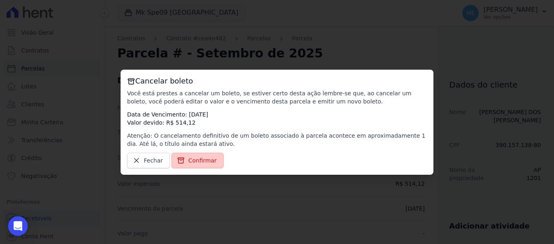
click at [183, 163] on link "Confirmar" at bounding box center [198, 160] width 52 height 15
